Goal: Task Accomplishment & Management: Complete application form

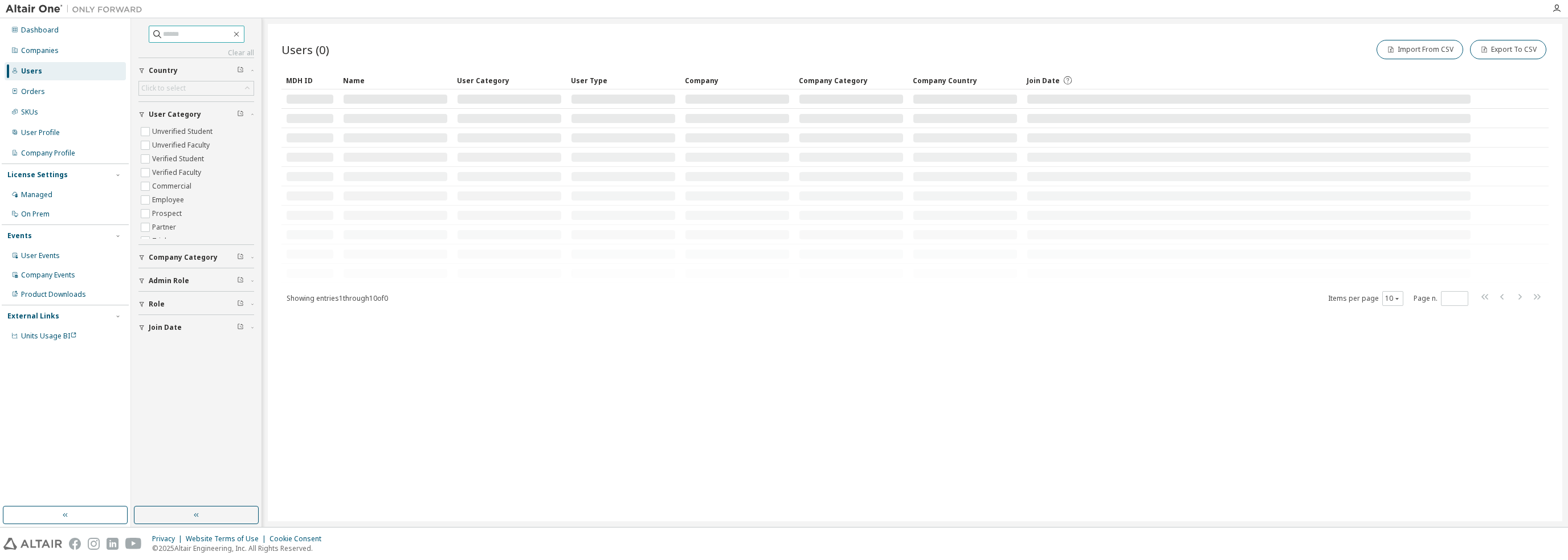
click at [203, 34] on input "text" at bounding box center [197, 34] width 69 height 12
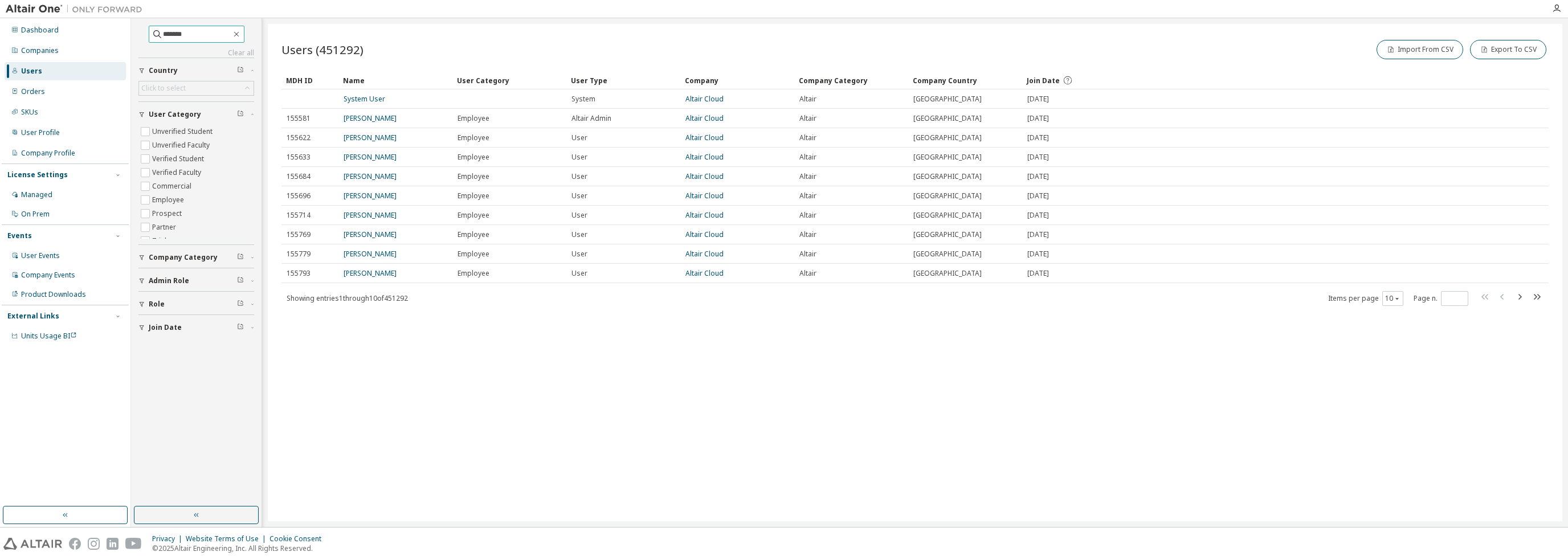
type input "*******"
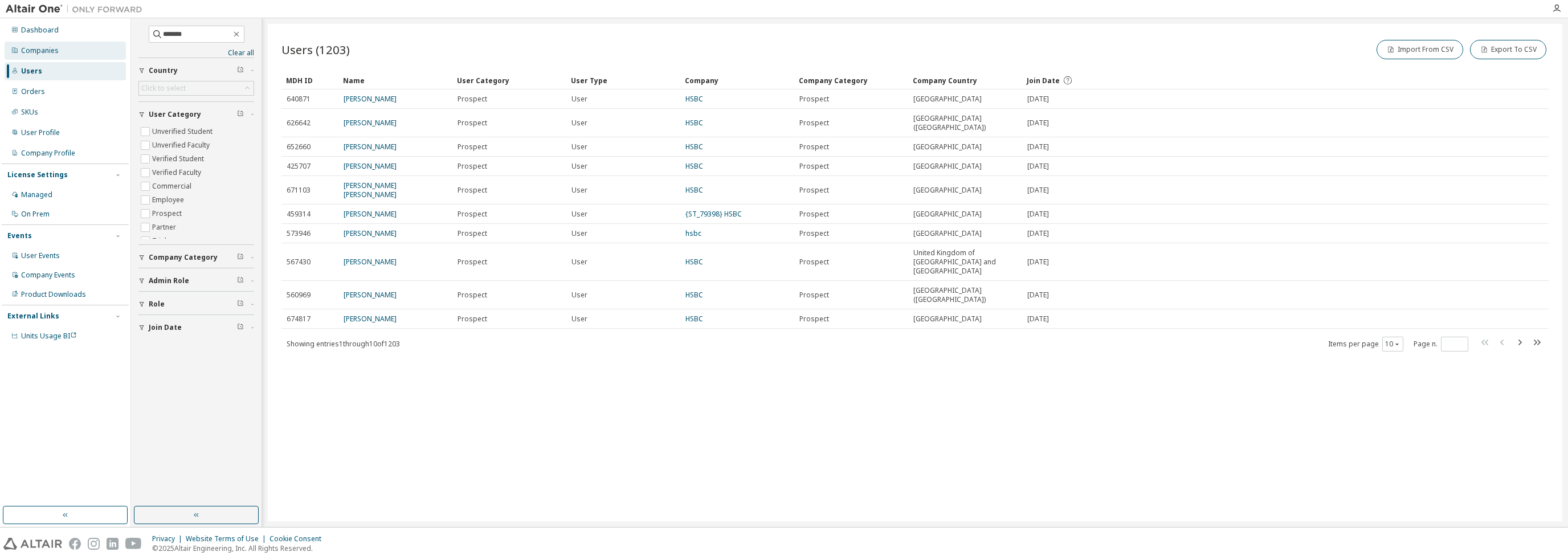
click at [51, 51] on div "Companies" at bounding box center [40, 51] width 37 height 9
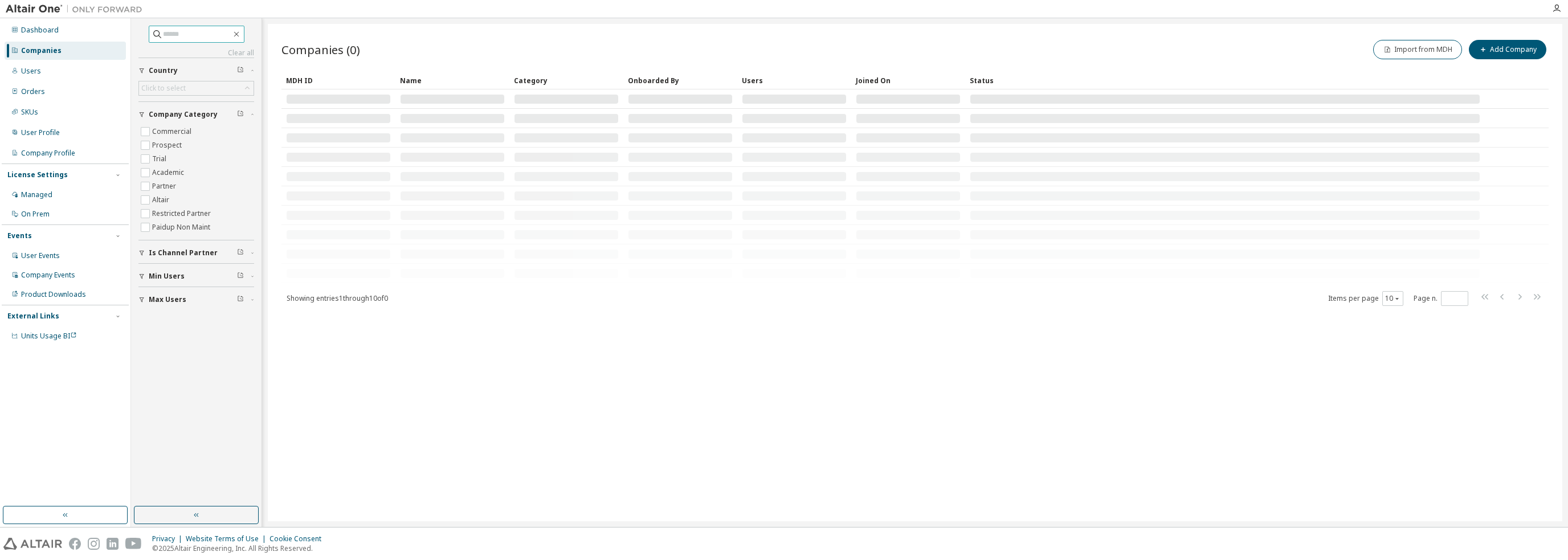
click at [184, 40] on span at bounding box center [196, 34] width 95 height 17
click at [187, 37] on input "text" at bounding box center [197, 34] width 69 height 12
type input "*******"
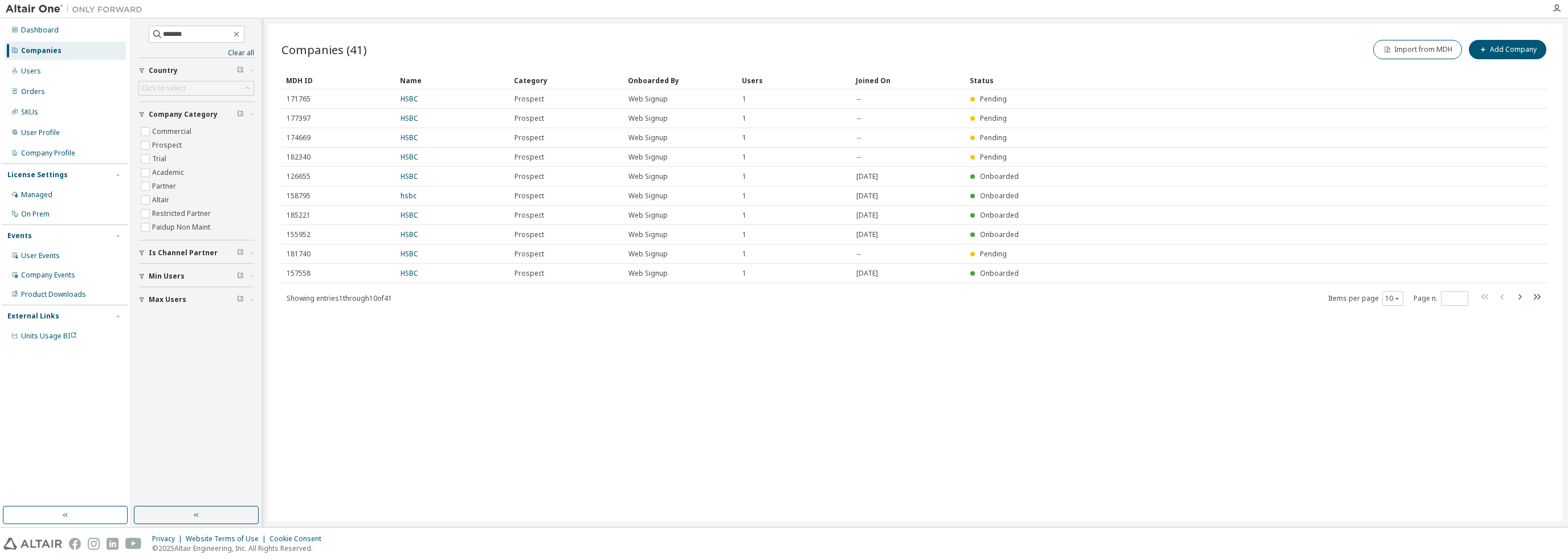
click at [1520, 294] on icon "button" at bounding box center [1519, 296] width 13 height 13
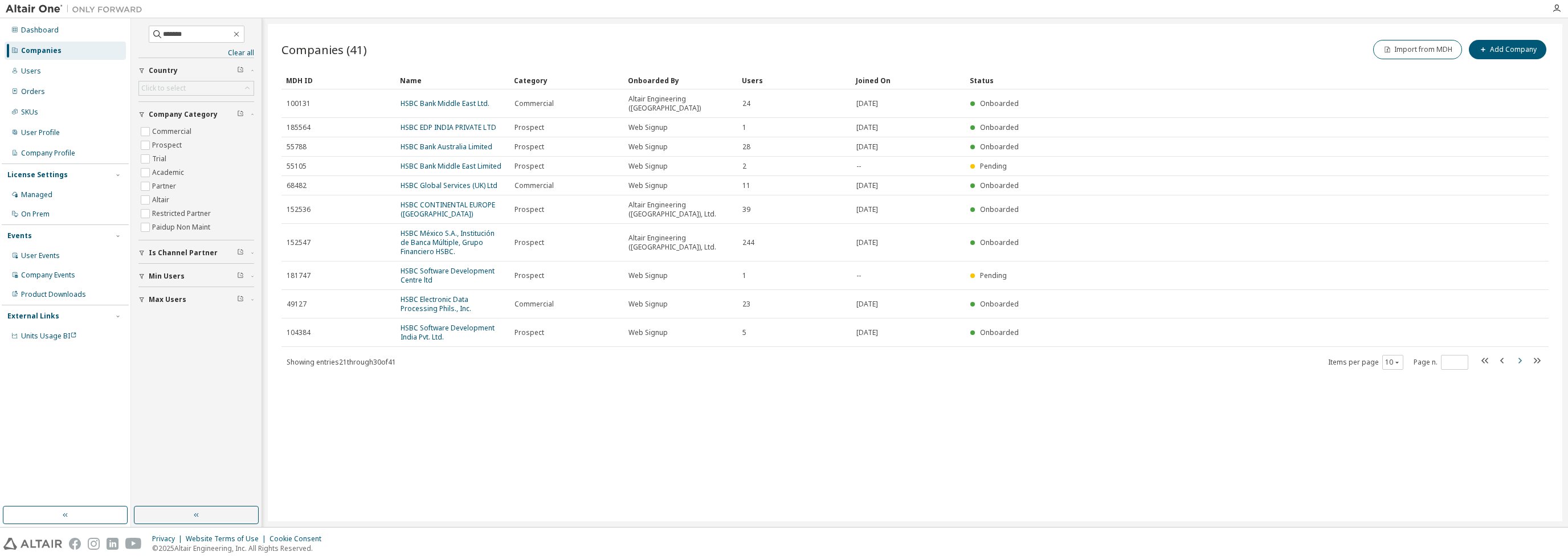
click at [1520, 354] on icon "button" at bounding box center [1519, 360] width 13 height 13
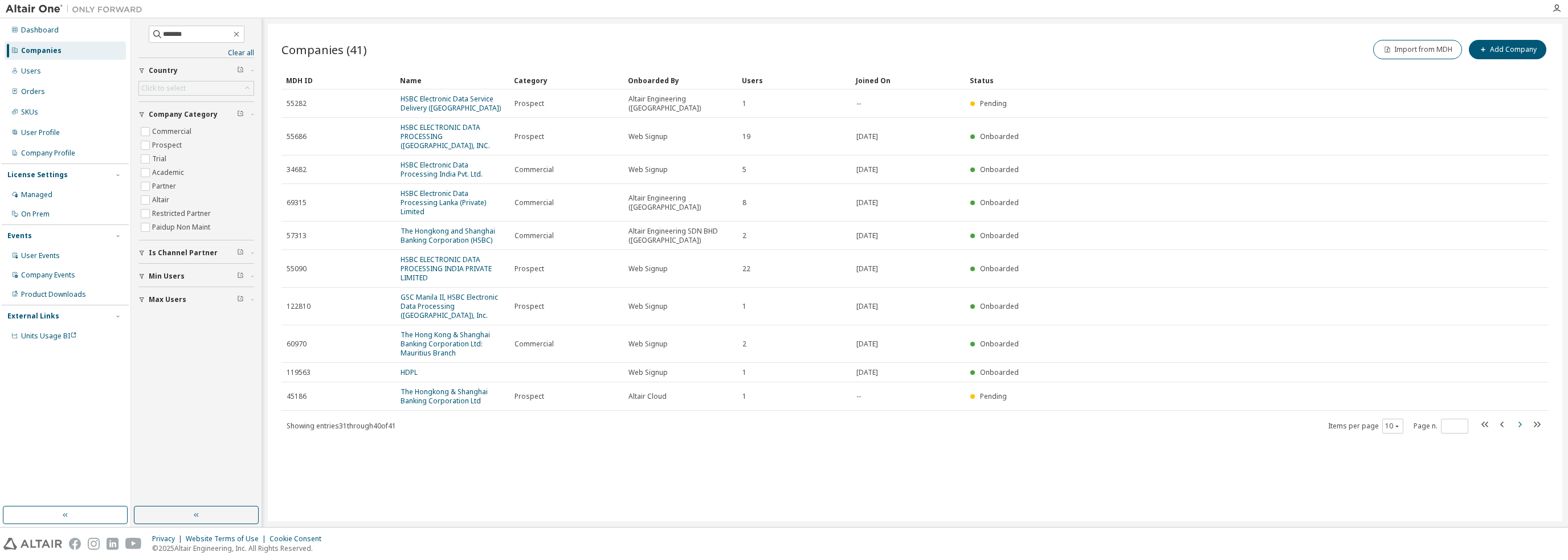
click at [1518, 424] on icon "button" at bounding box center [1519, 424] width 13 height 13
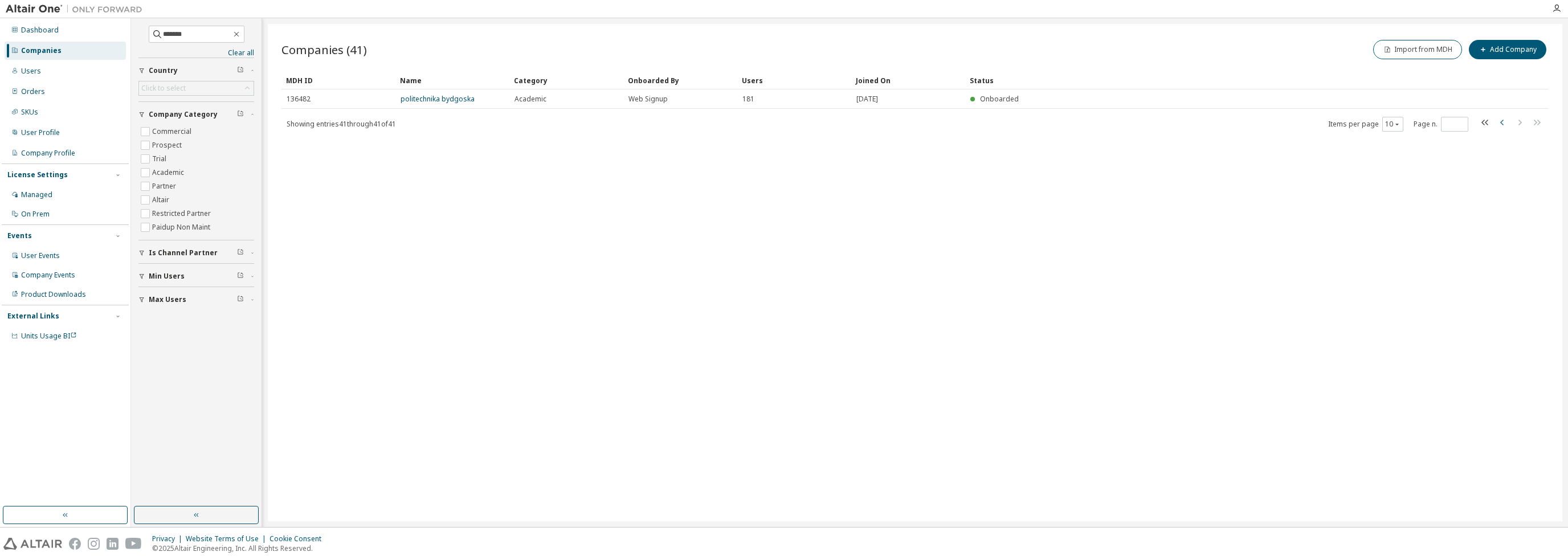
click at [1503, 118] on icon "button" at bounding box center [1502, 122] width 13 height 13
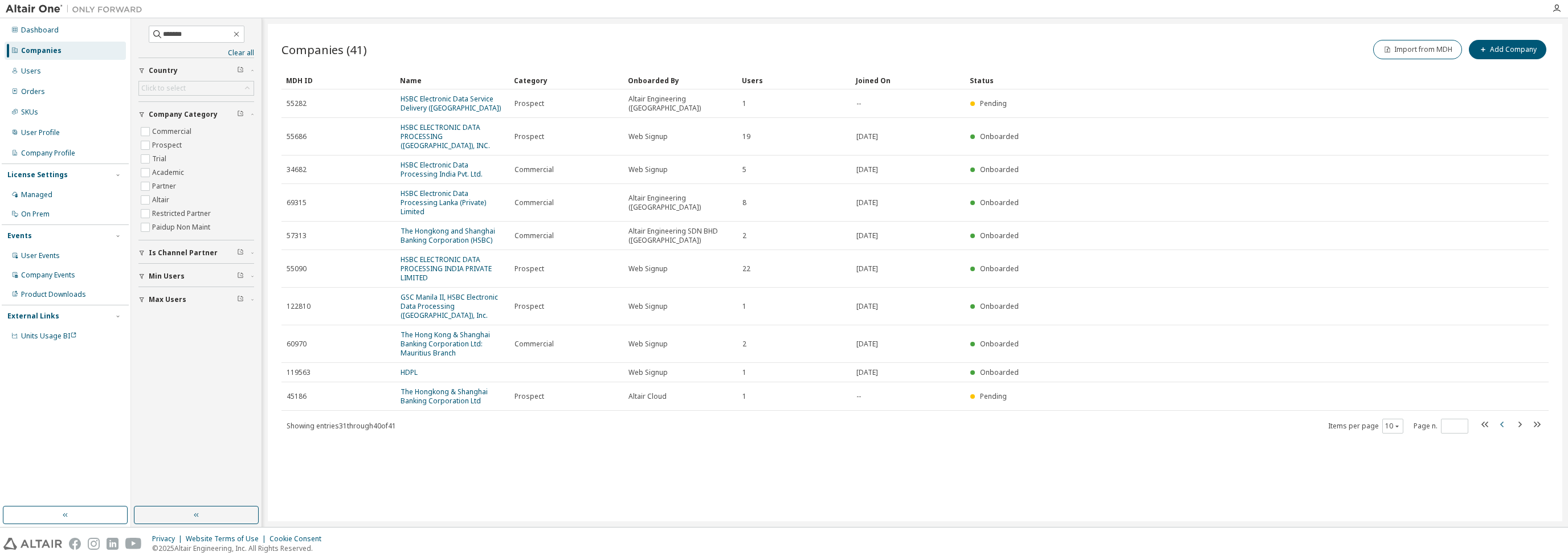
click at [1503, 425] on icon "button" at bounding box center [1502, 424] width 13 height 13
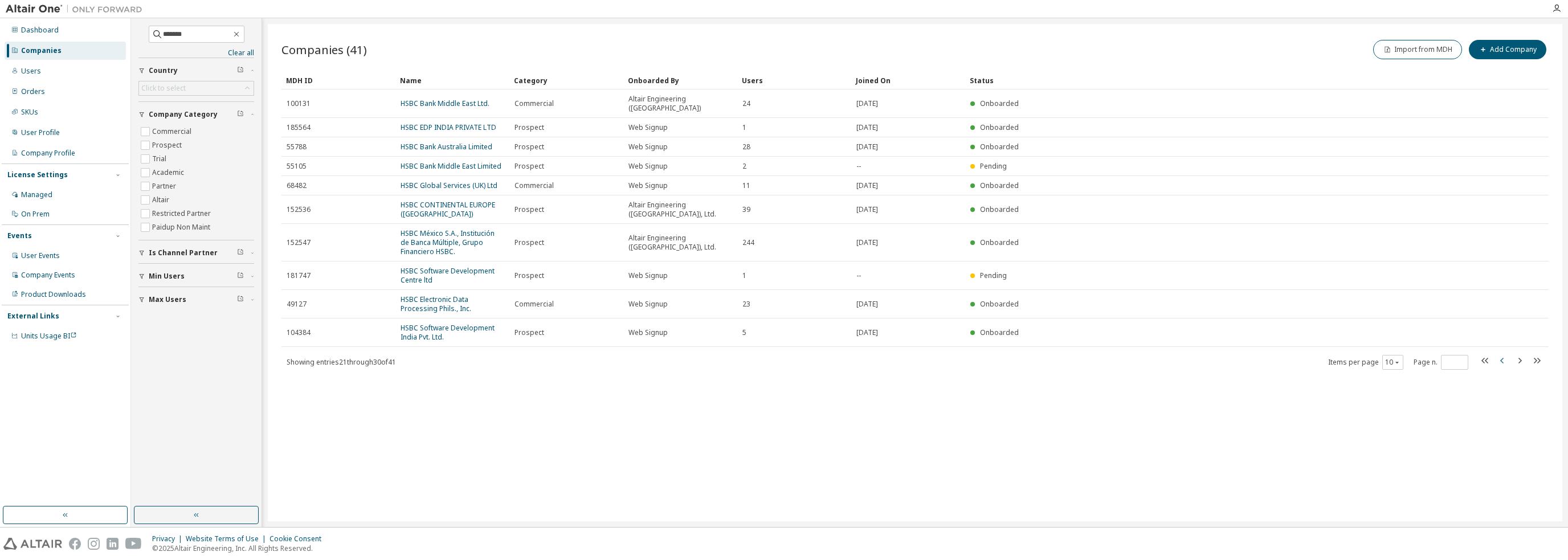
click at [1503, 354] on icon "button" at bounding box center [1502, 360] width 13 height 13
type input "*"
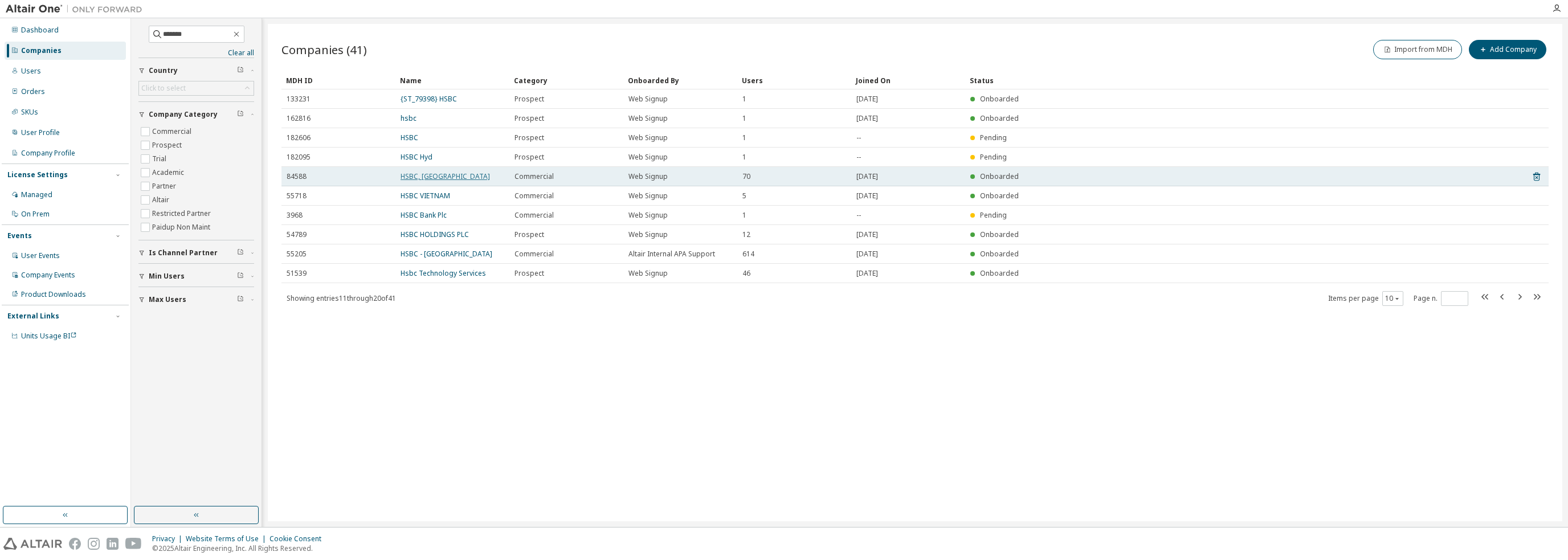
click at [413, 175] on link "HSBC, [GEOGRAPHIC_DATA]" at bounding box center [445, 176] width 89 height 10
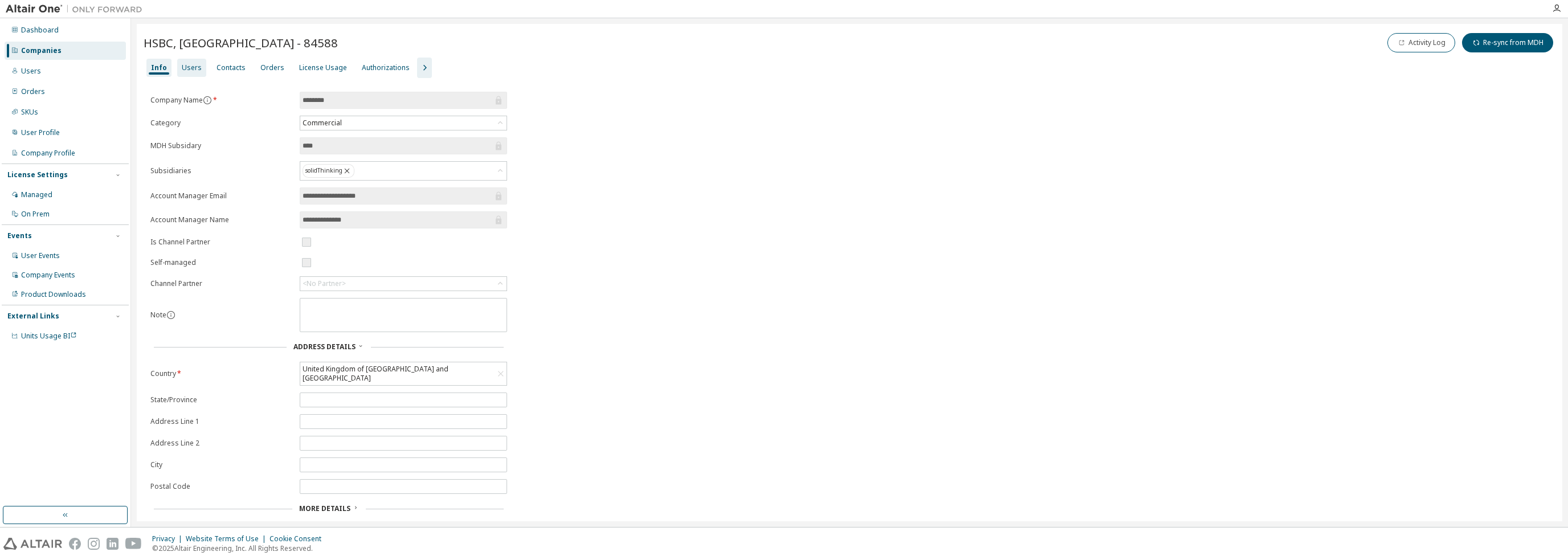
click at [196, 66] on div "Users" at bounding box center [192, 68] width 20 height 9
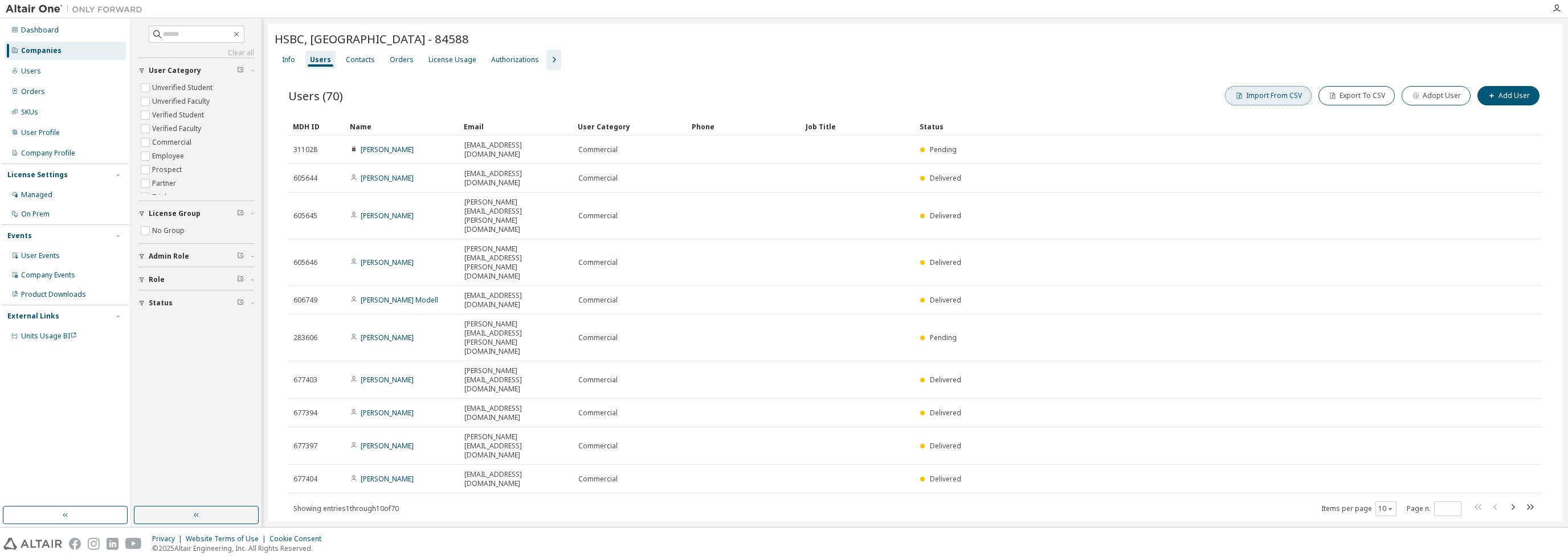
click at [1309, 95] on button "Import From CSV" at bounding box center [1268, 96] width 86 height 20
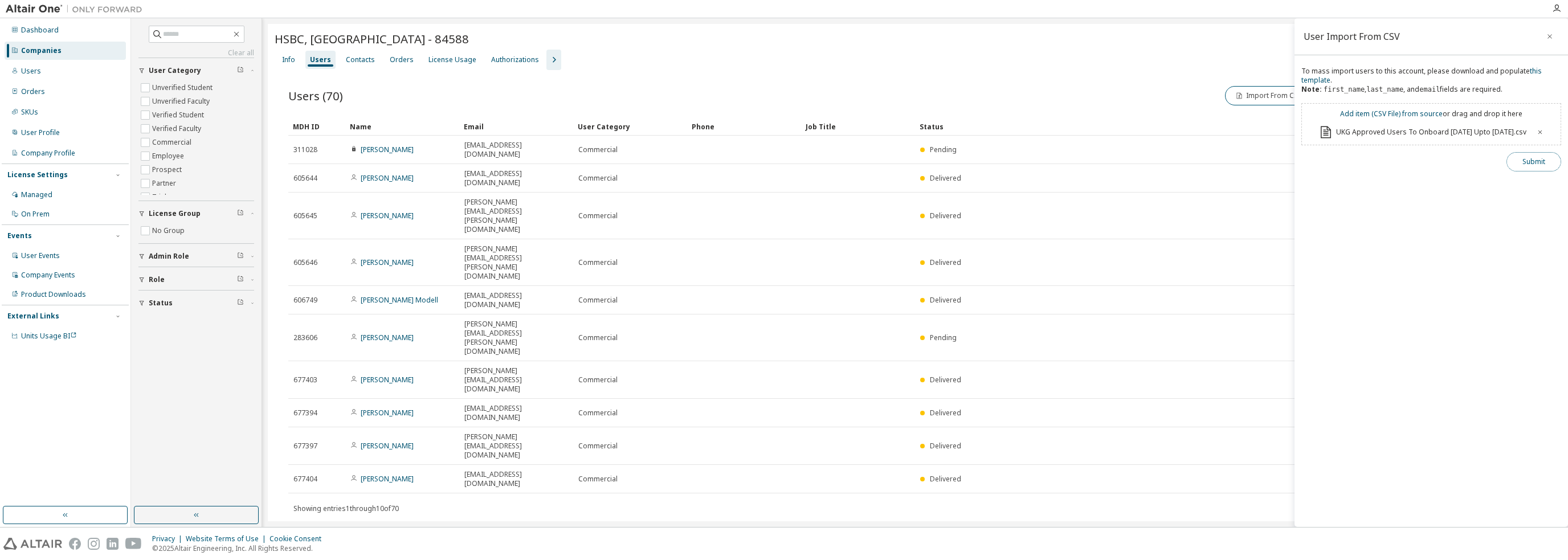
click at [1548, 164] on button "Submit" at bounding box center [1533, 162] width 54 height 20
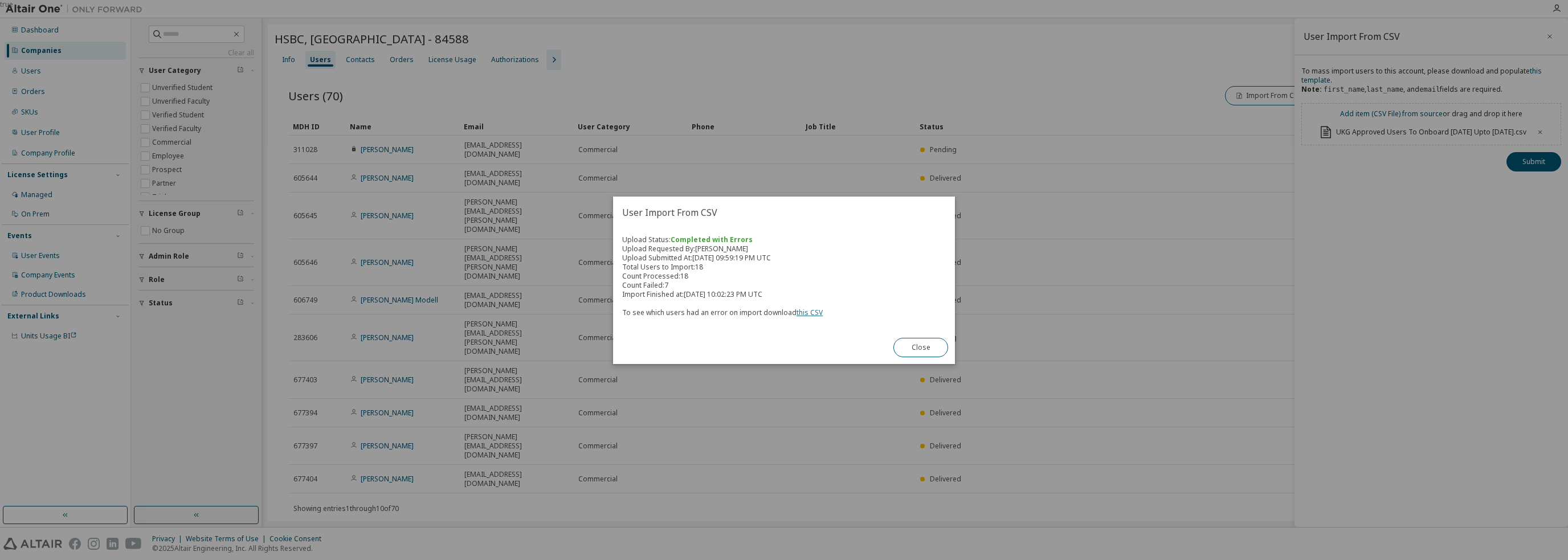
click at [816, 314] on link "this CSV" at bounding box center [809, 312] width 26 height 10
click at [932, 347] on button "Close" at bounding box center [920, 348] width 54 height 20
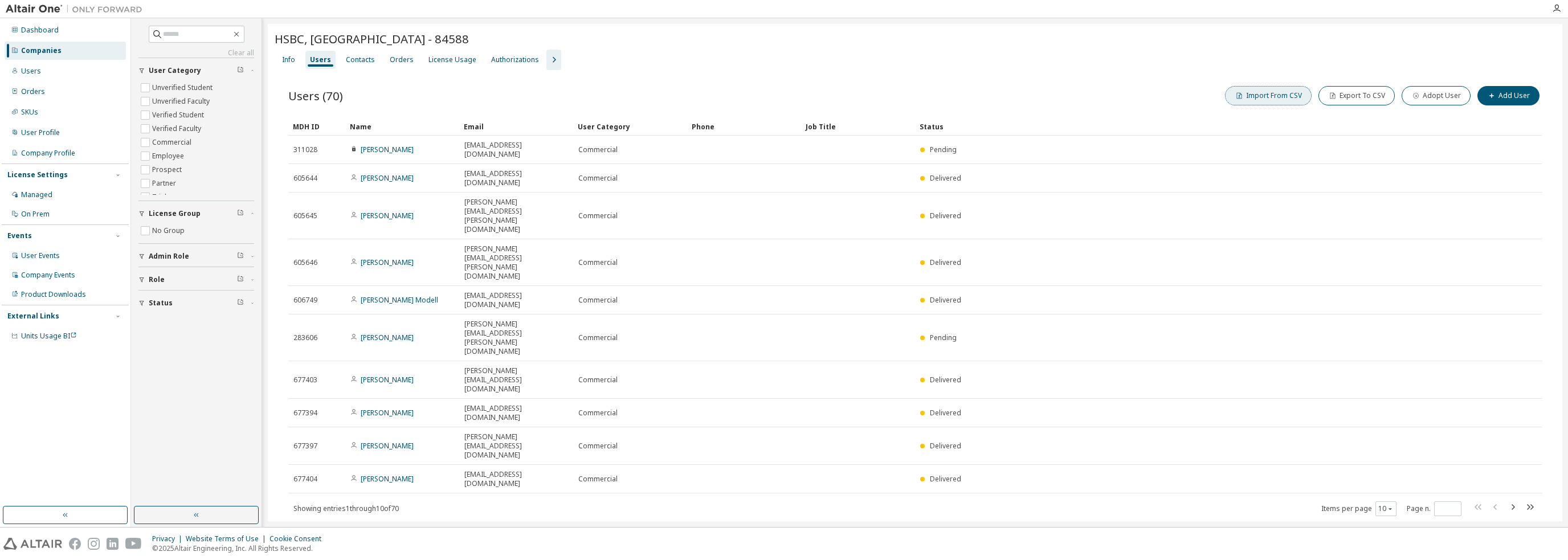
click at [1283, 100] on button "Import From CSV" at bounding box center [1268, 96] width 86 height 20
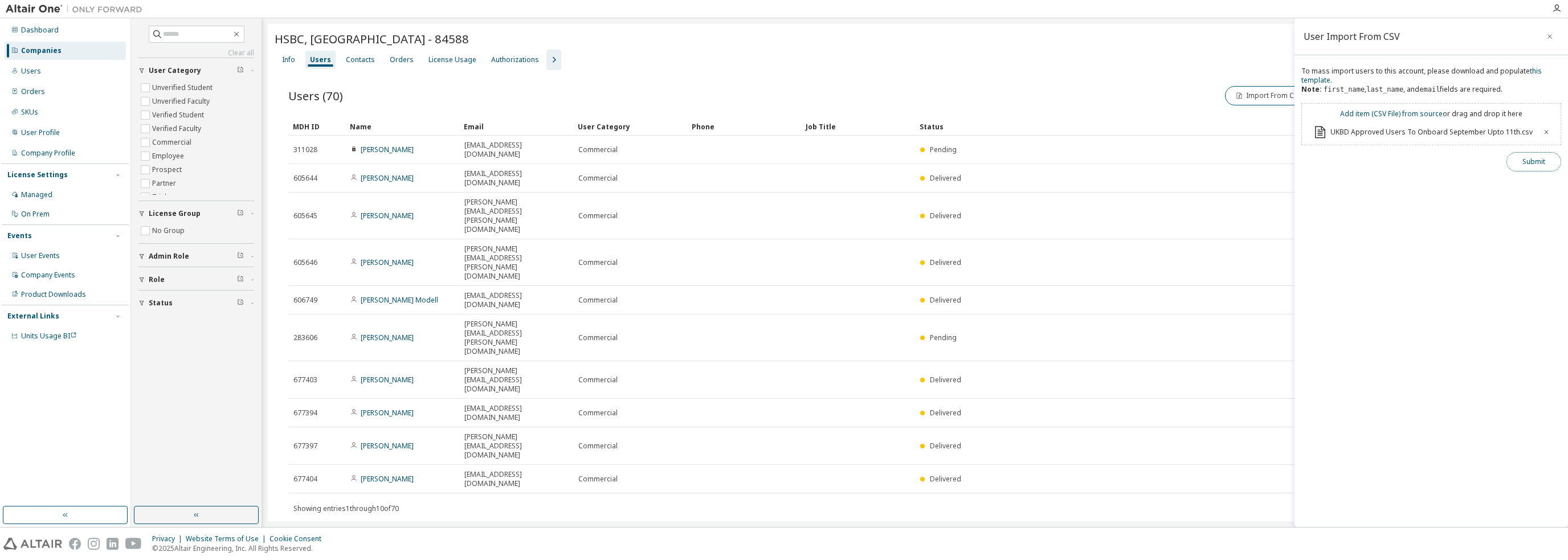
click at [1547, 163] on button "Submit" at bounding box center [1533, 162] width 54 height 20
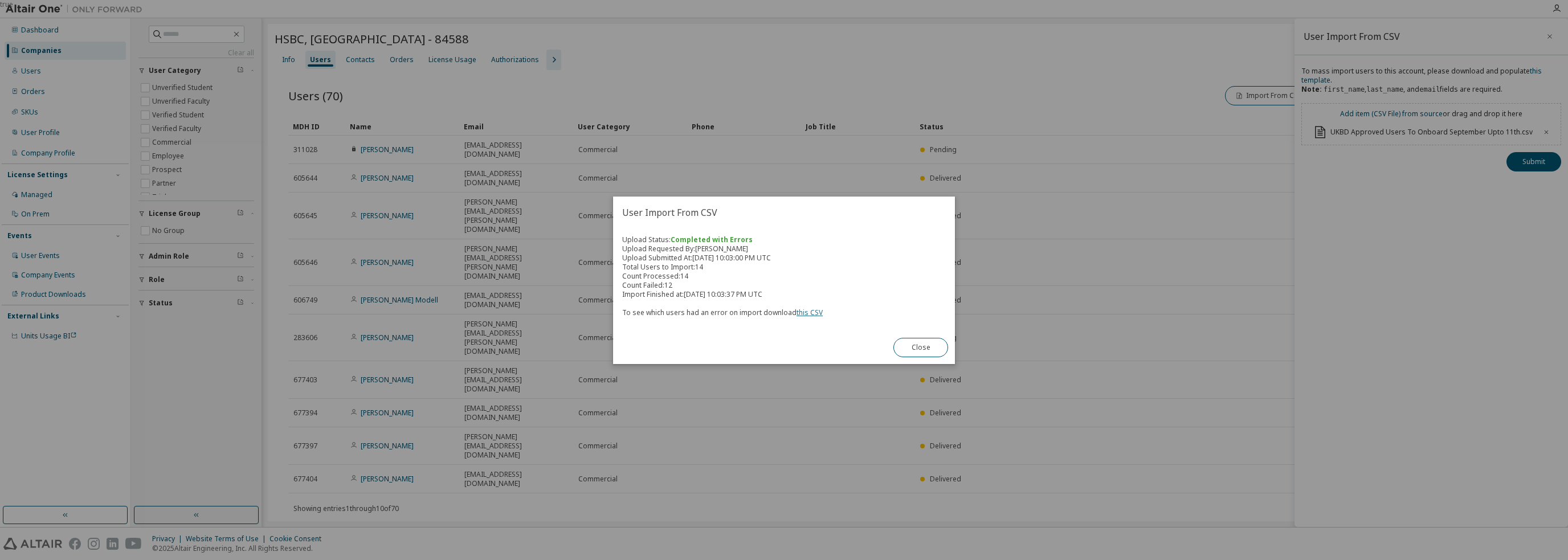
click at [814, 312] on link "this CSV" at bounding box center [809, 312] width 26 height 10
drag, startPoint x: 619, startPoint y: 276, endPoint x: 725, endPoint y: 279, distance: 106.0
click at [725, 279] on div "Upload Status: Completed with Errors Upload Requested By: [PERSON_NAME] Upload …" at bounding box center [784, 279] width 342 height 103
click at [928, 347] on button "Close" at bounding box center [920, 348] width 54 height 20
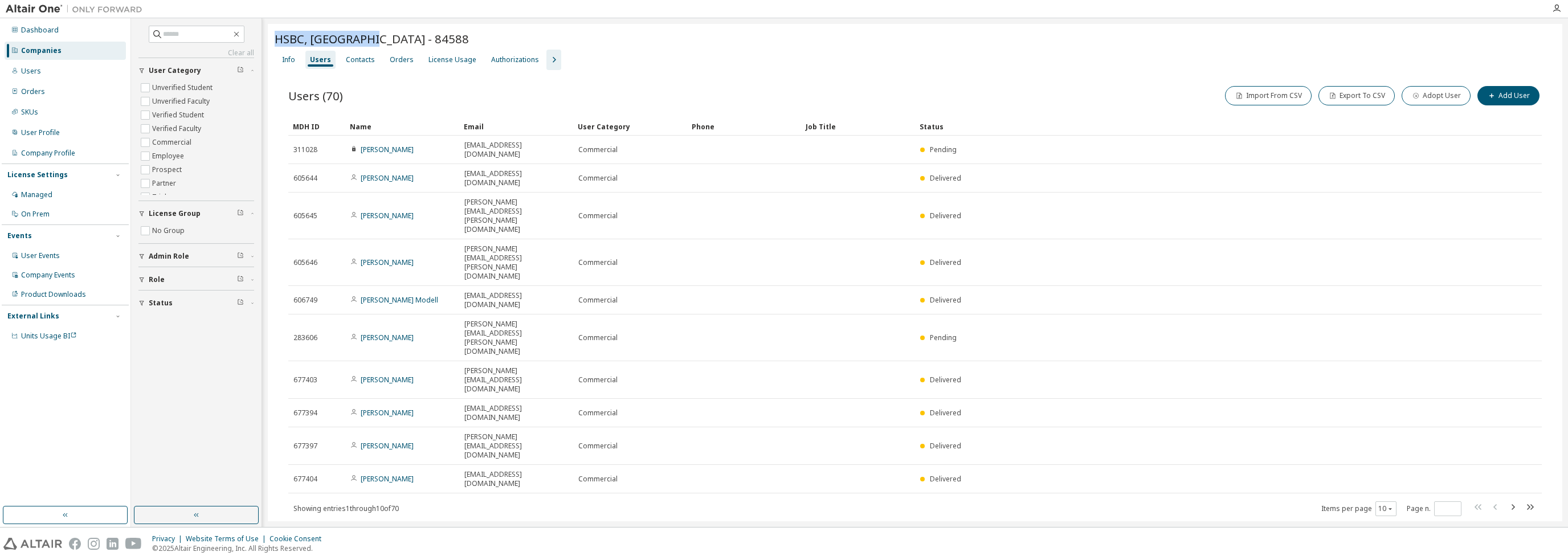
drag, startPoint x: 274, startPoint y: 38, endPoint x: 376, endPoint y: 39, distance: 102.0
click at [376, 39] on div "HSBC, [GEOGRAPHIC_DATA] - 84588 Clear Load Save Save As Field Operator Value Se…" at bounding box center [915, 289] width 1294 height 530
copy span "HSBC, [GEOGRAPHIC_DATA] - 84588"
click at [342, 457] on div "HSBC, [GEOGRAPHIC_DATA] - 84588 Clear Load Save Save As Field Operator Value Se…" at bounding box center [915, 289] width 1294 height 530
click at [163, 37] on input "text" at bounding box center [197, 34] width 69 height 12
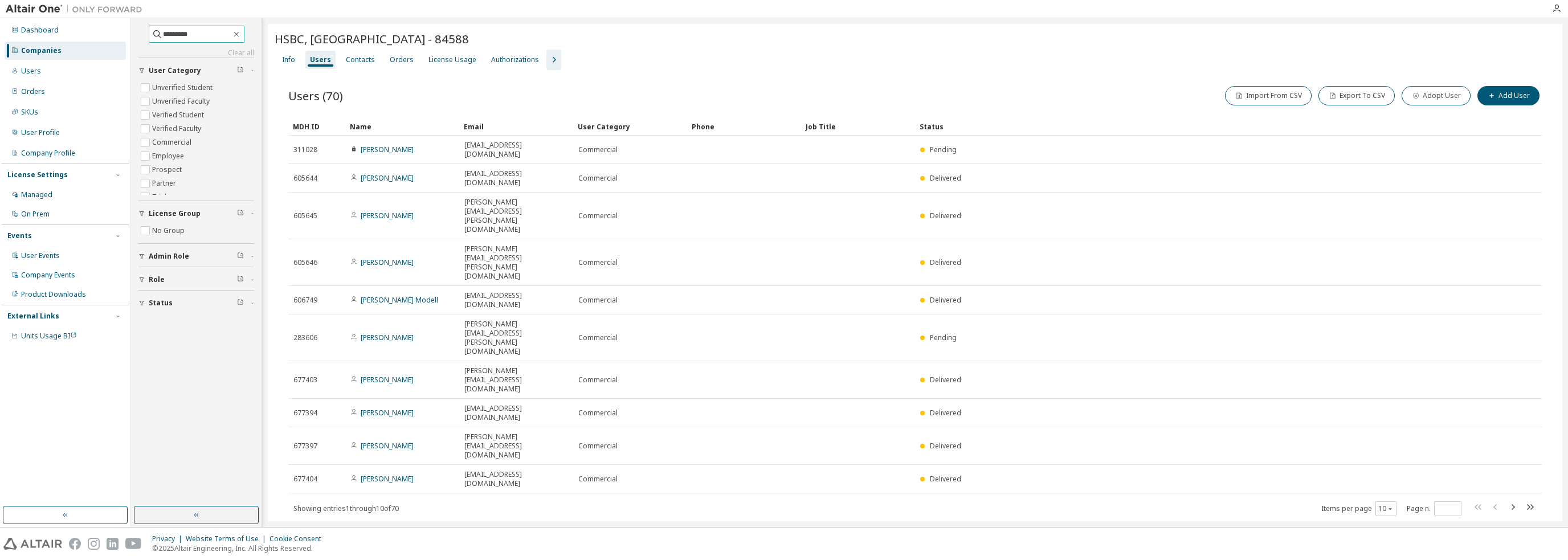
type input "*********"
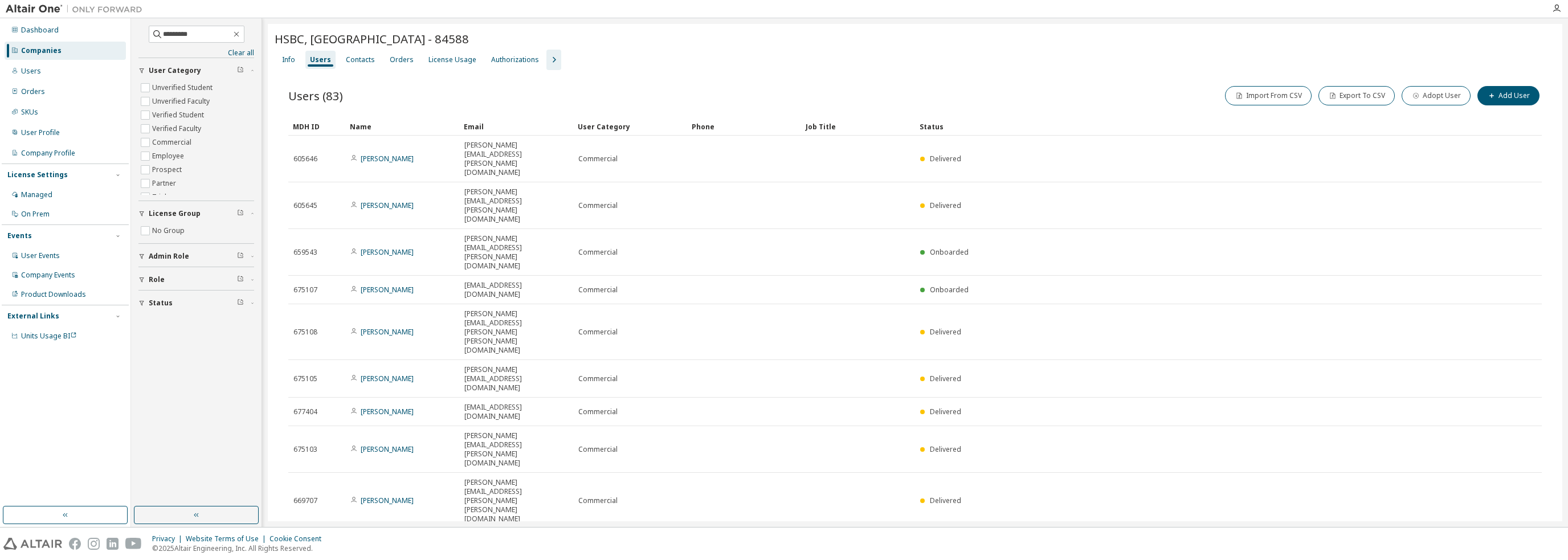
click at [42, 53] on div "Companies" at bounding box center [41, 51] width 40 height 9
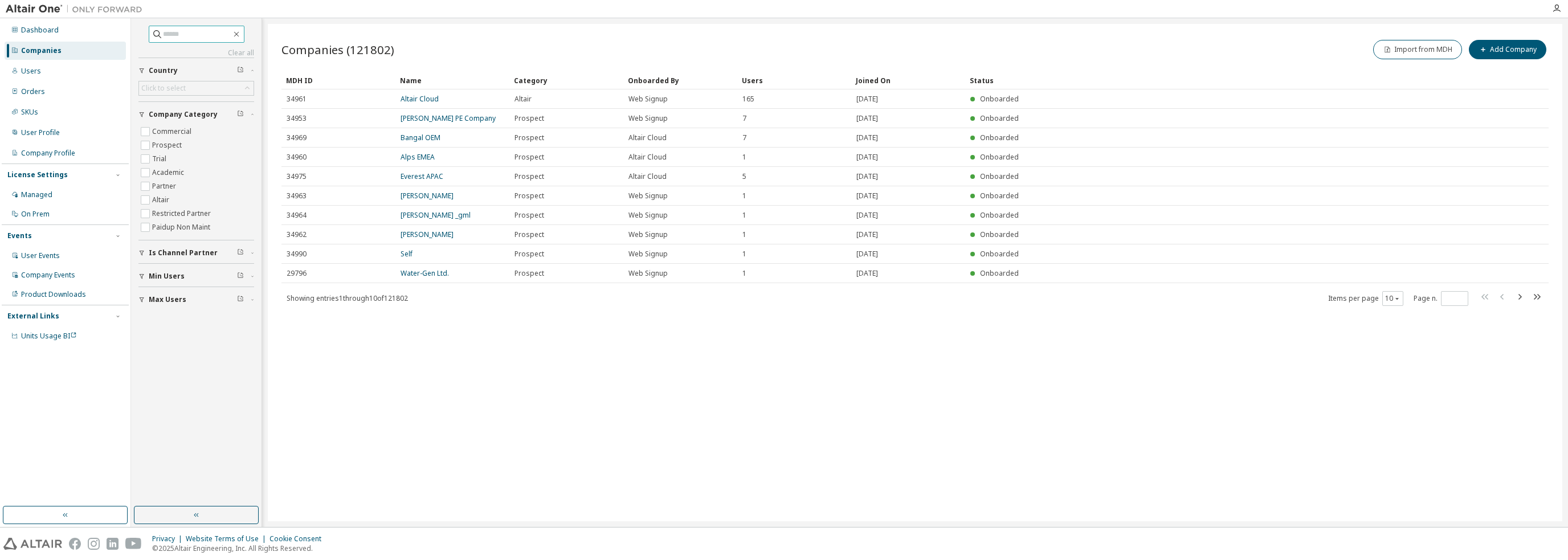
click at [187, 29] on input "text" at bounding box center [197, 34] width 69 height 12
click at [187, 31] on input "text" at bounding box center [197, 34] width 69 height 12
type input "****"
click at [1518, 298] on icon "button" at bounding box center [1519, 296] width 13 height 13
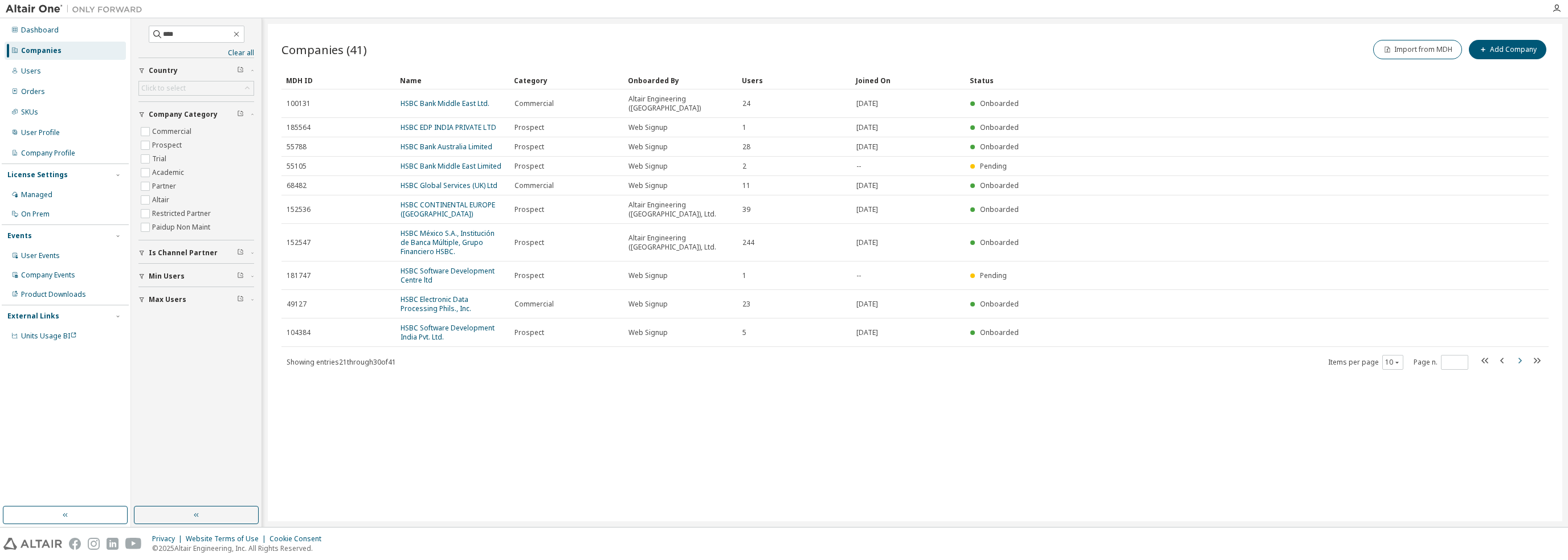
click at [1522, 354] on icon "button" at bounding box center [1519, 360] width 13 height 13
type input "*"
